Goal: Understand process/instructions: Learn about a topic

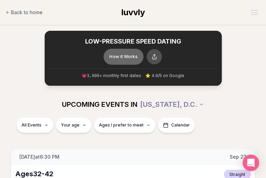
click at [122, 59] on button "How it Works" at bounding box center [123, 56] width 40 height 16
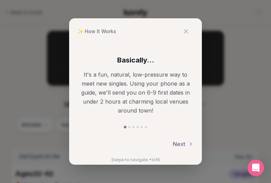
click at [189, 147] on button "Next" at bounding box center [183, 143] width 21 height 15
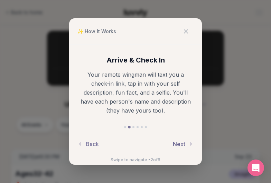
click at [189, 147] on button "Next" at bounding box center [183, 143] width 21 height 15
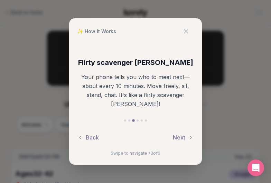
click at [188, 146] on div "Flirty scavenger [PERSON_NAME] Your phone tells you who to meet next—about ever…" at bounding box center [135, 107] width 133 height 124
click at [180, 137] on button "Next" at bounding box center [183, 137] width 21 height 15
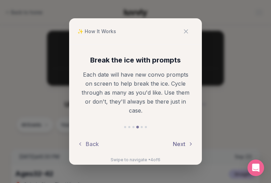
click at [180, 138] on button "Next" at bounding box center [183, 143] width 21 height 15
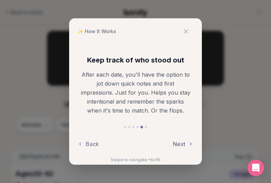
click at [182, 144] on button "Next" at bounding box center [183, 143] width 21 height 15
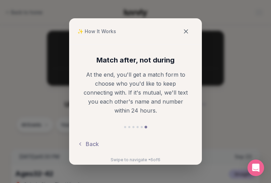
click at [189, 29] on icon at bounding box center [185, 31] width 7 height 7
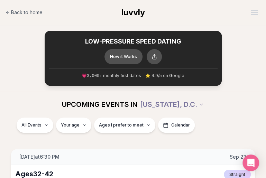
click at [126, 11] on span "luvvly" at bounding box center [132, 12] width 23 height 10
